Goal: Book appointment/travel/reservation

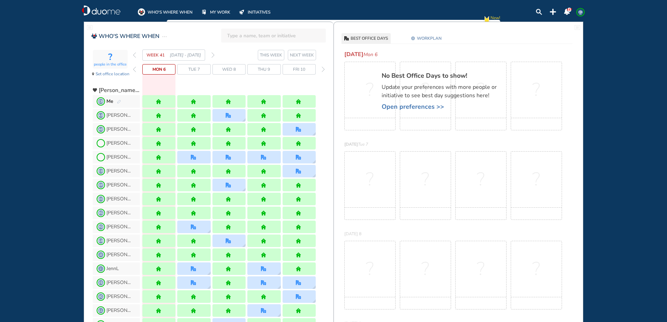
click at [213, 54] on img "forward week" at bounding box center [212, 55] width 3 height 6
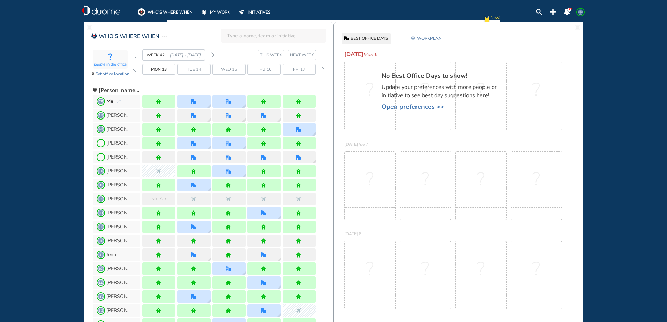
click at [213, 54] on img "forward week" at bounding box center [212, 55] width 3 height 6
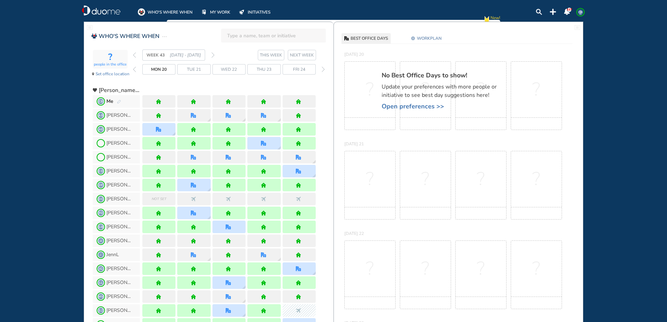
click at [213, 54] on img "forward week" at bounding box center [212, 55] width 3 height 6
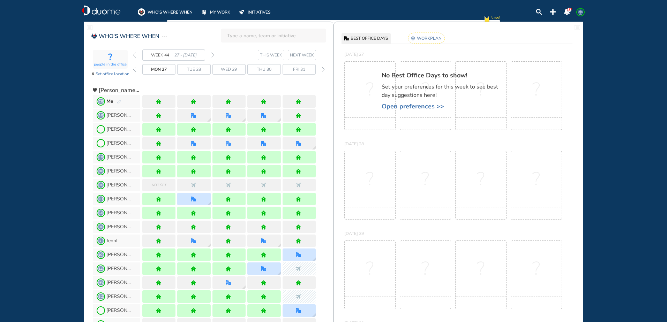
click at [213, 54] on img "forward week" at bounding box center [212, 55] width 3 height 6
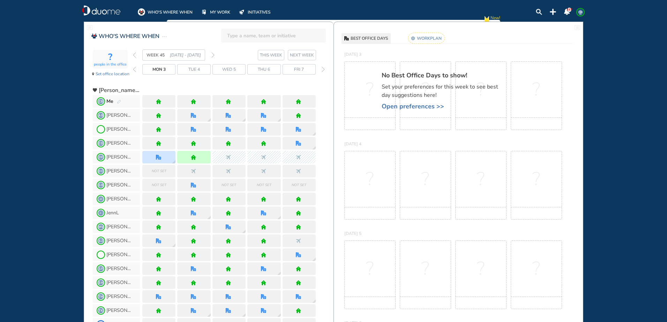
click at [118, 100] on img "pen-edit" at bounding box center [119, 102] width 4 height 5
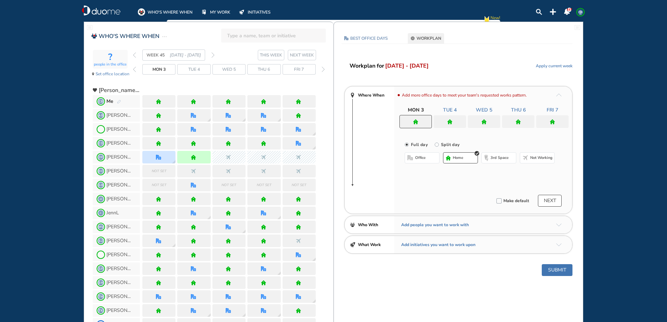
click at [455, 121] on div at bounding box center [449, 121] width 32 height 13
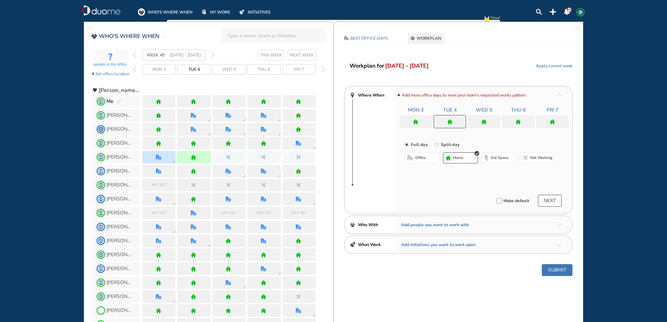
click at [485, 121] on img "home" at bounding box center [483, 121] width 5 height 5
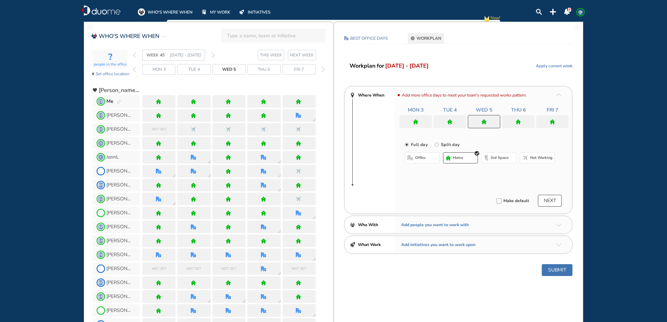
click at [416, 155] on span "office" at bounding box center [420, 158] width 10 height 6
click at [429, 170] on button "Select location" at bounding box center [423, 171] width 28 height 7
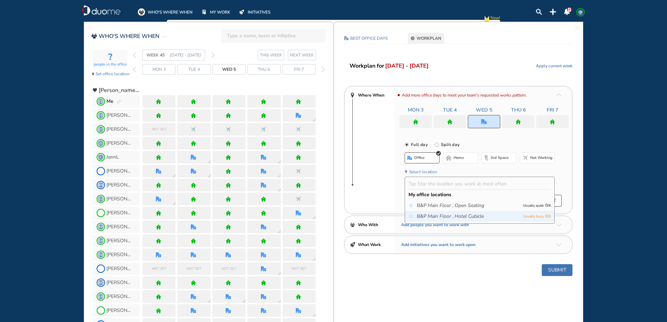
click at [452, 216] on icon "Main Floor ," at bounding box center [440, 216] width 26 height 7
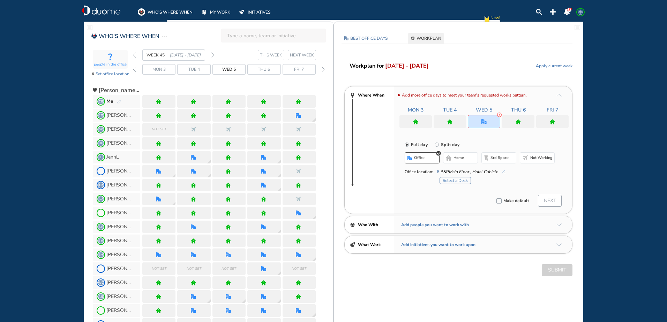
click at [460, 180] on button "Select a Desk" at bounding box center [454, 180] width 31 height 7
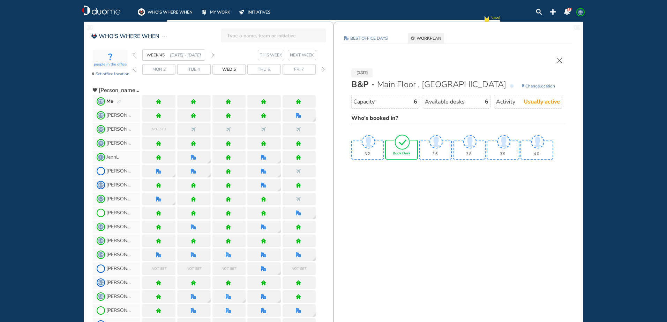
click at [410, 152] on div "Book Desk" at bounding box center [401, 150] width 31 height 18
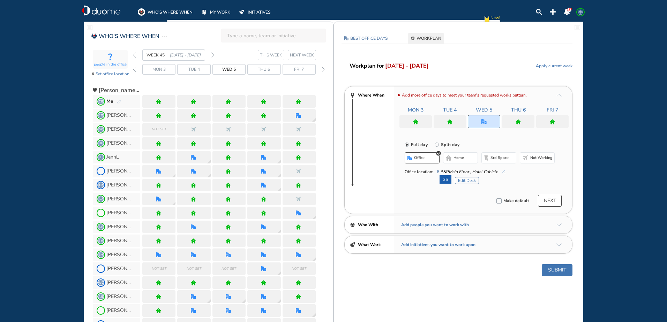
click at [516, 122] on img "home" at bounding box center [517, 121] width 5 height 5
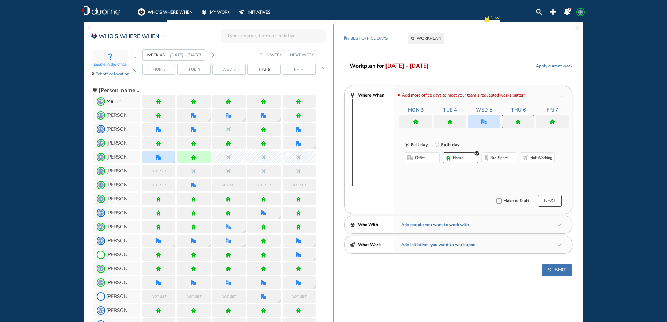
click at [426, 158] on button "office" at bounding box center [421, 157] width 35 height 11
click at [422, 174] on button "Select location" at bounding box center [423, 171] width 28 height 7
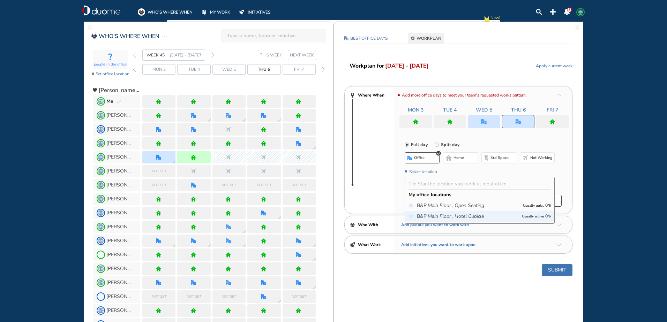
click at [440, 214] on icon "Main Floor ," at bounding box center [440, 216] width 26 height 7
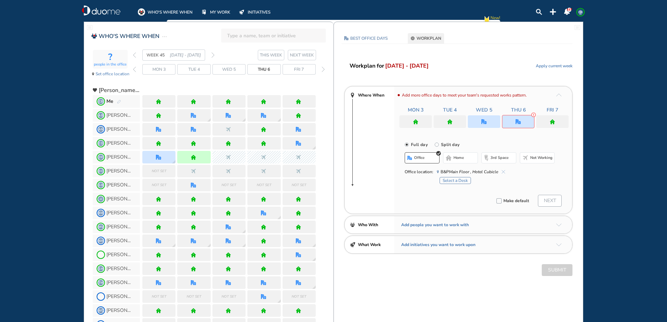
click at [449, 176] on div "Select a Desk" at bounding box center [496, 179] width 115 height 9
click at [450, 180] on button "Select a Desk" at bounding box center [454, 180] width 31 height 7
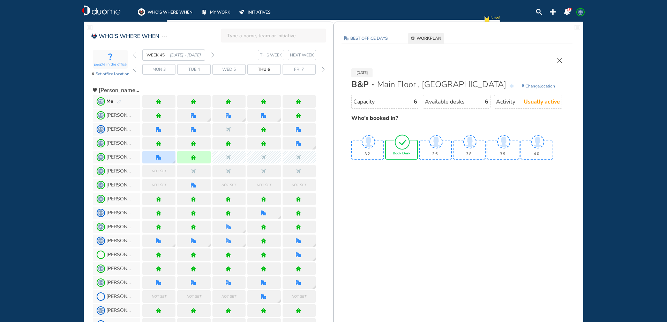
click at [407, 155] on span "Book Desk" at bounding box center [401, 154] width 17 height 4
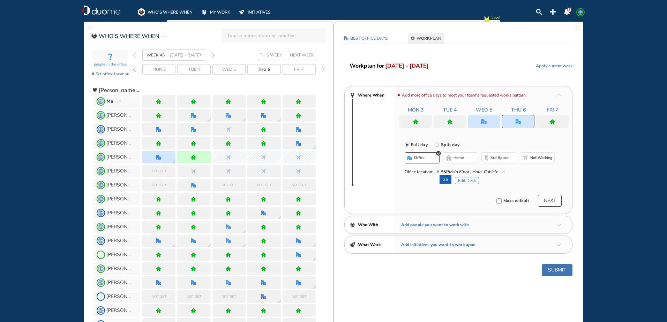
click at [555, 268] on button "Submit" at bounding box center [556, 270] width 31 height 12
